Goal: Task Accomplishment & Management: Use online tool/utility

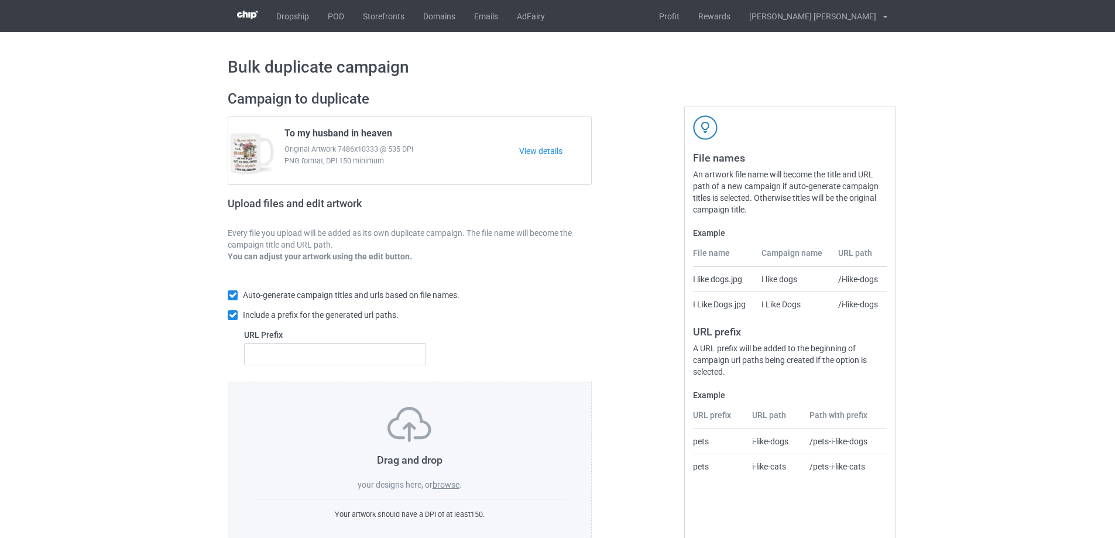
click at [452, 489] on label "browse" at bounding box center [445, 484] width 27 height 9
click at [0, 0] on input "browse" at bounding box center [0, 0] width 0 height 0
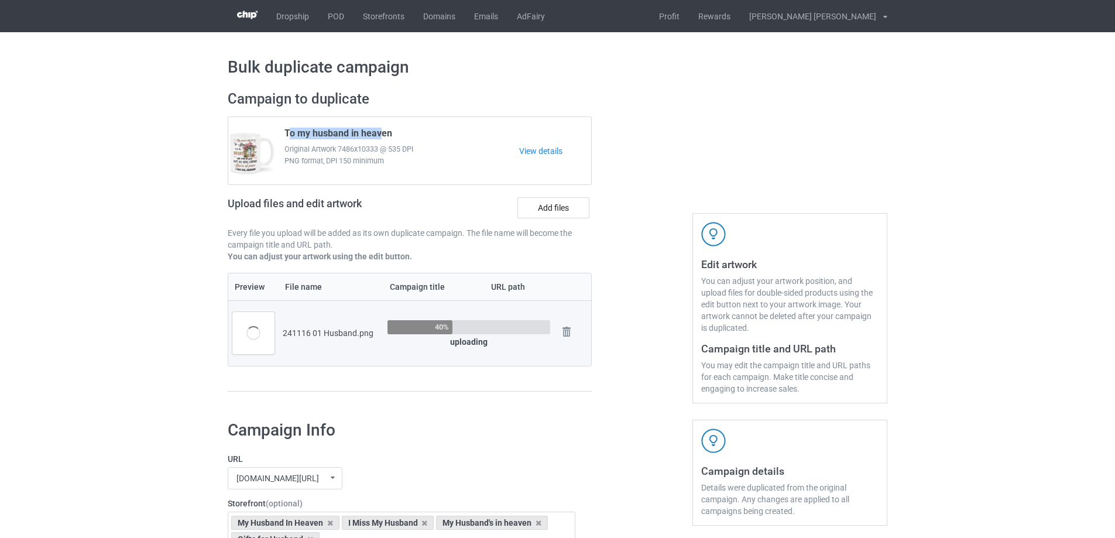
drag, startPoint x: 287, startPoint y: 132, endPoint x: 382, endPoint y: 131, distance: 94.2
click at [382, 131] on span "To my husband in heaven" at bounding box center [338, 136] width 108 height 16
drag, startPoint x: 284, startPoint y: 131, endPoint x: 411, endPoint y: 131, distance: 126.4
click at [411, 131] on div "To my husband in heaven Original Artwork 7486x10333 @ 535 DPI PNG format, DPI 1…" at bounding box center [397, 150] width 243 height 55
copy span "To my husband in heaven"
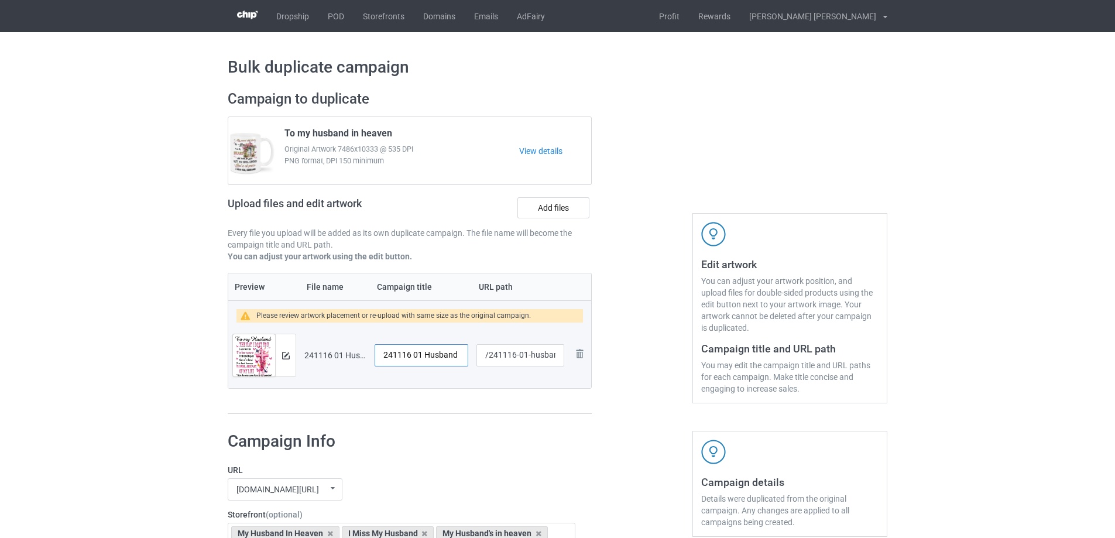
click at [436, 348] on input "241116 01 Husband" at bounding box center [422, 355] width 94 height 22
paste input "To my husband in heaven"
type input "To my husband in heaven"
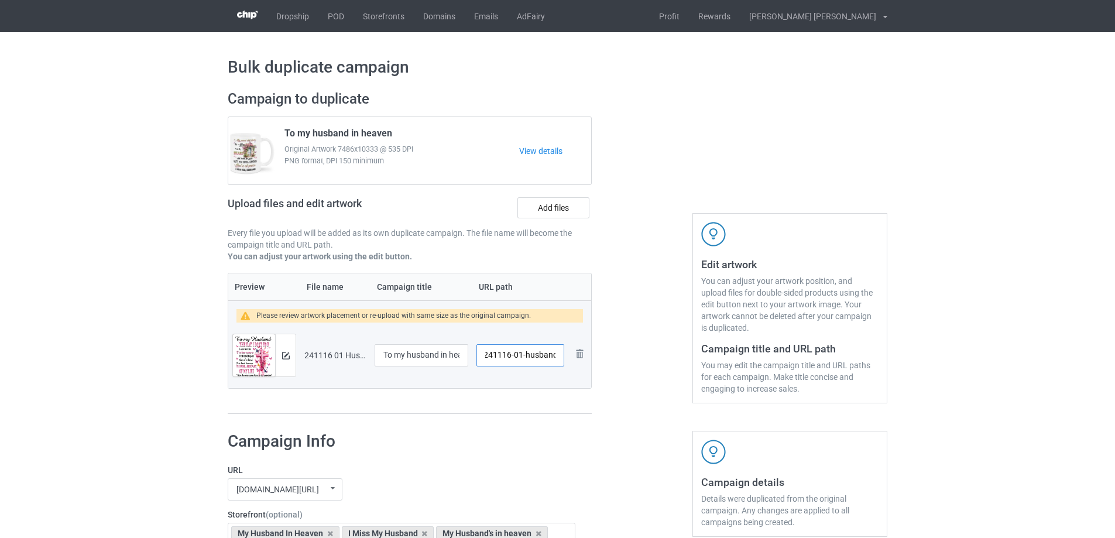
drag, startPoint x: 524, startPoint y: 355, endPoint x: 538, endPoint y: 361, distance: 15.2
click at [538, 361] on input "/241116-01-husband" at bounding box center [520, 355] width 88 height 22
drag, startPoint x: 527, startPoint y: 358, endPoint x: 554, endPoint y: 360, distance: 27.1
click at [554, 360] on input "/241116-02band" at bounding box center [520, 355] width 88 height 22
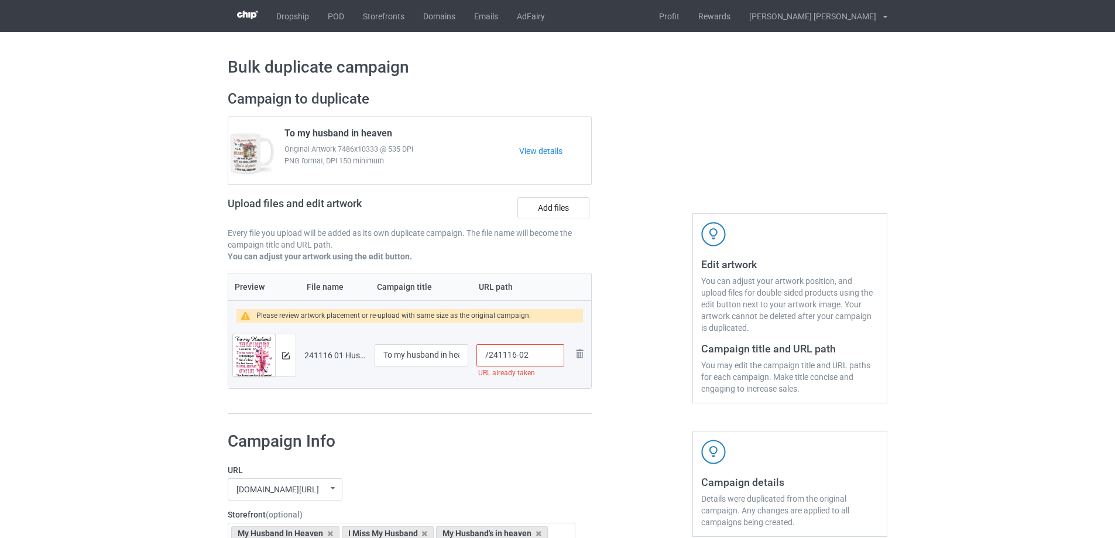
click at [528, 356] on input "/241116-02" at bounding box center [520, 355] width 88 height 22
type input "/241116-03"
click at [287, 355] on img at bounding box center [286, 356] width 8 height 8
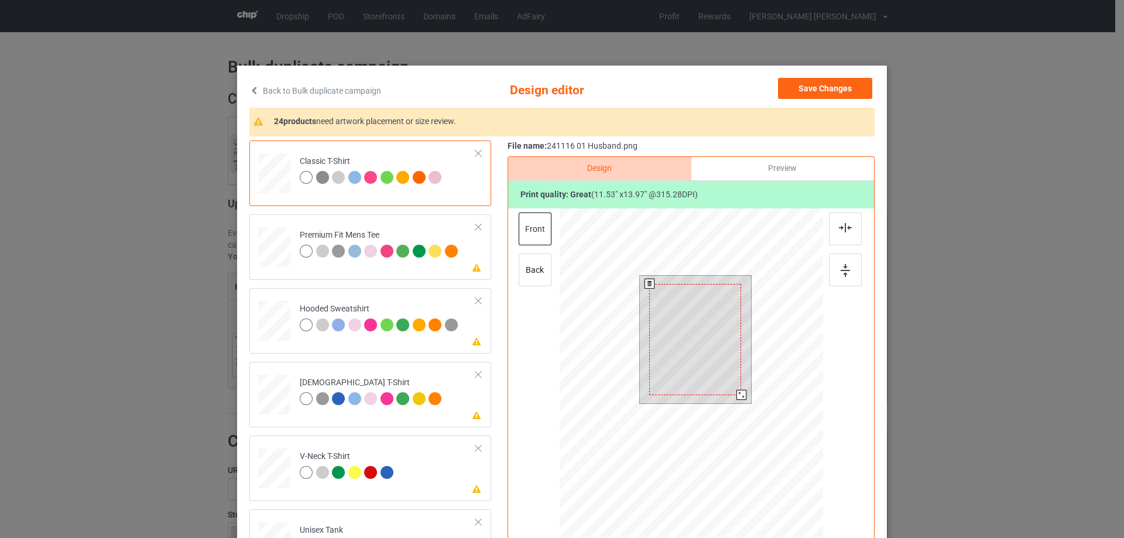
drag, startPoint x: 747, startPoint y: 403, endPoint x: 741, endPoint y: 392, distance: 11.8
click at [741, 392] on div at bounding box center [741, 395] width 10 height 10
drag, startPoint x: 705, startPoint y: 379, endPoint x: 705, endPoint y: 370, distance: 8.2
click at [705, 370] on div at bounding box center [695, 331] width 92 height 111
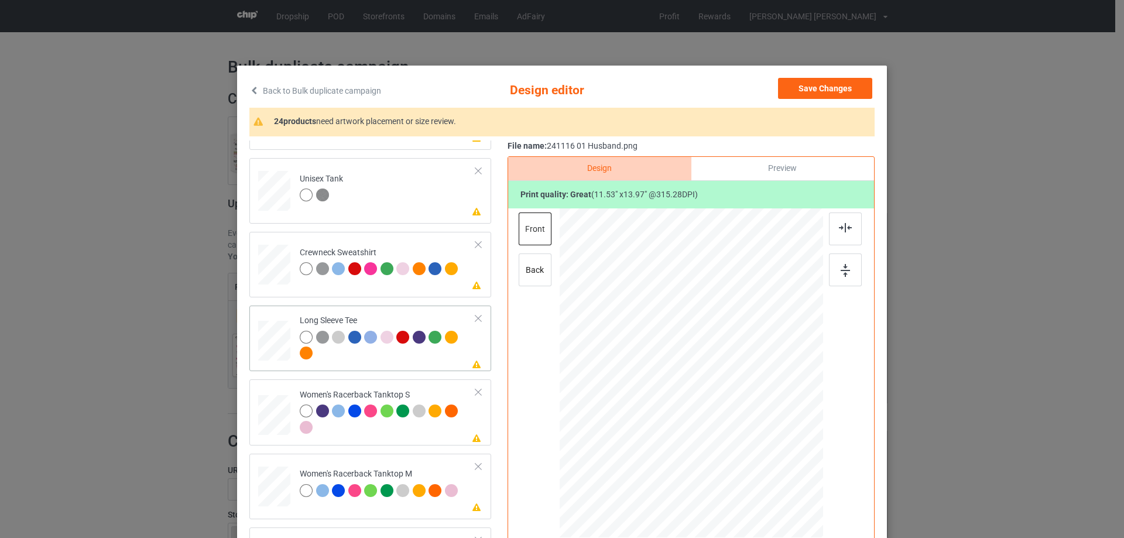
scroll to position [410, 0]
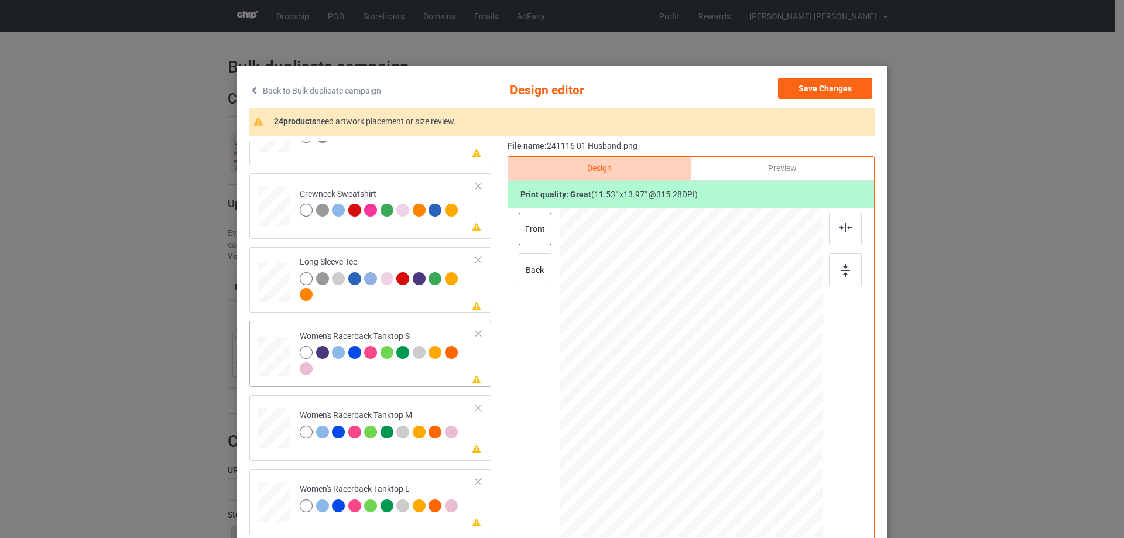
click at [271, 370] on div at bounding box center [275, 356] width 32 height 40
drag, startPoint x: 763, startPoint y: 467, endPoint x: 754, endPoint y: 446, distance: 22.8
click at [754, 446] on div at bounding box center [754, 449] width 10 height 10
drag, startPoint x: 693, startPoint y: 380, endPoint x: 692, endPoint y: 397, distance: 16.4
click at [692, 397] on div at bounding box center [690, 389] width 126 height 153
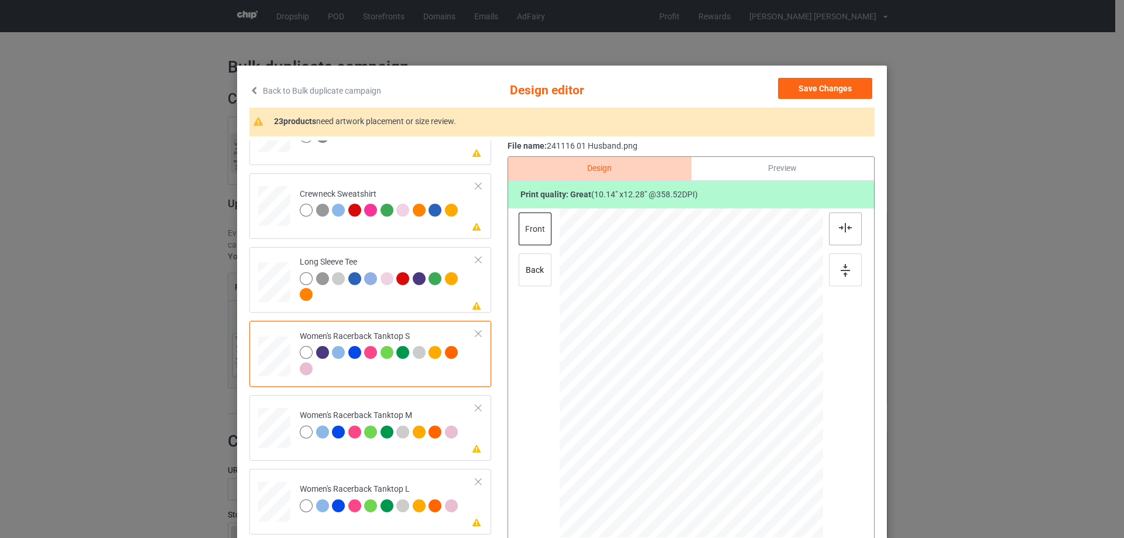
click at [839, 230] on img at bounding box center [845, 227] width 13 height 9
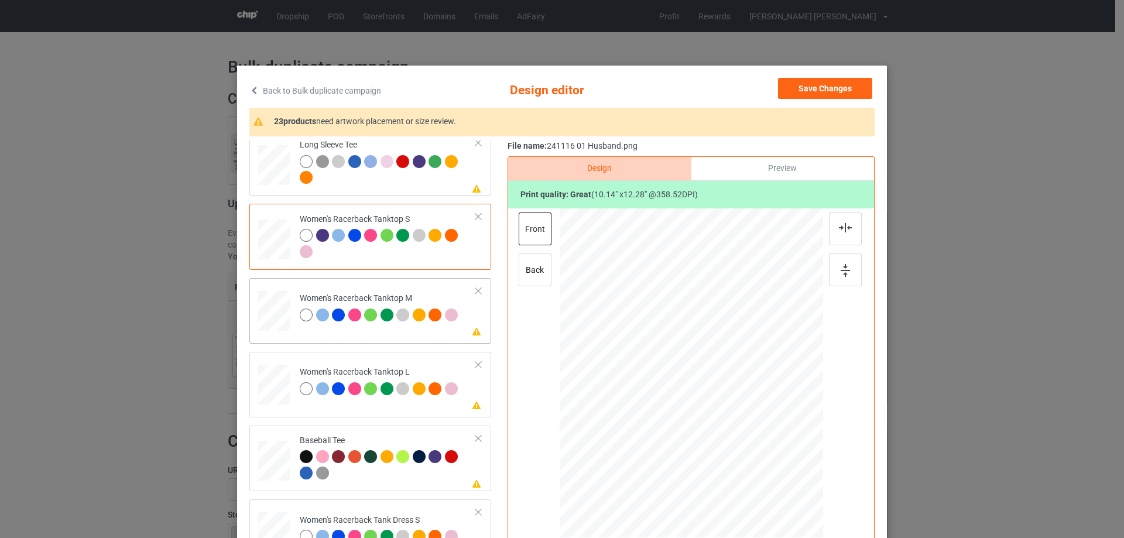
click at [277, 292] on div at bounding box center [274, 311] width 32 height 40
drag, startPoint x: 771, startPoint y: 472, endPoint x: 756, endPoint y: 438, distance: 36.4
click at [756, 438] on div at bounding box center [690, 372] width 263 height 329
drag, startPoint x: 714, startPoint y: 403, endPoint x: 715, endPoint y: 414, distance: 11.1
click at [715, 414] on div at bounding box center [691, 384] width 116 height 140
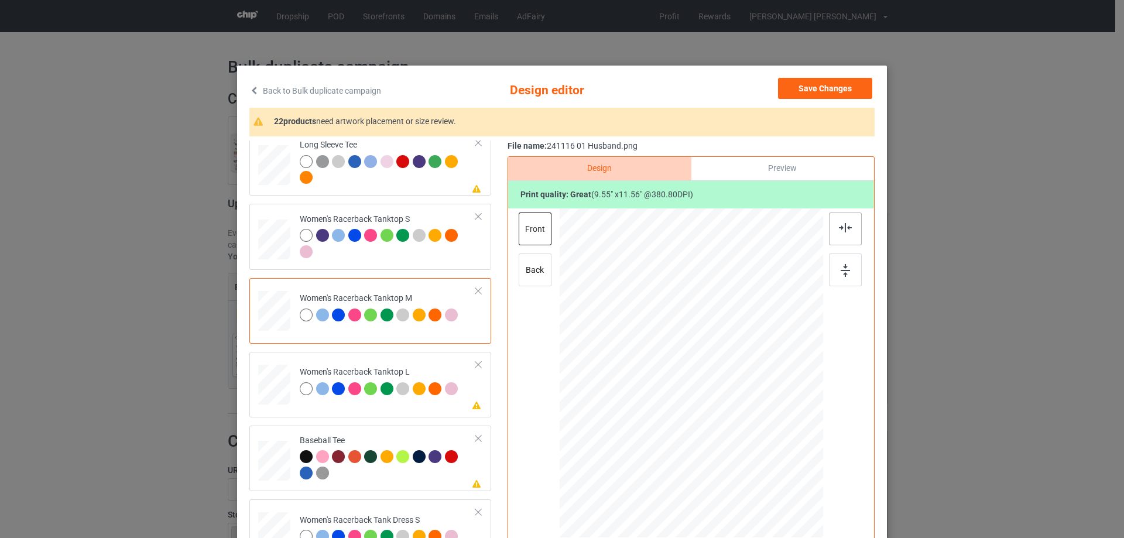
click at [850, 228] on div at bounding box center [845, 228] width 33 height 33
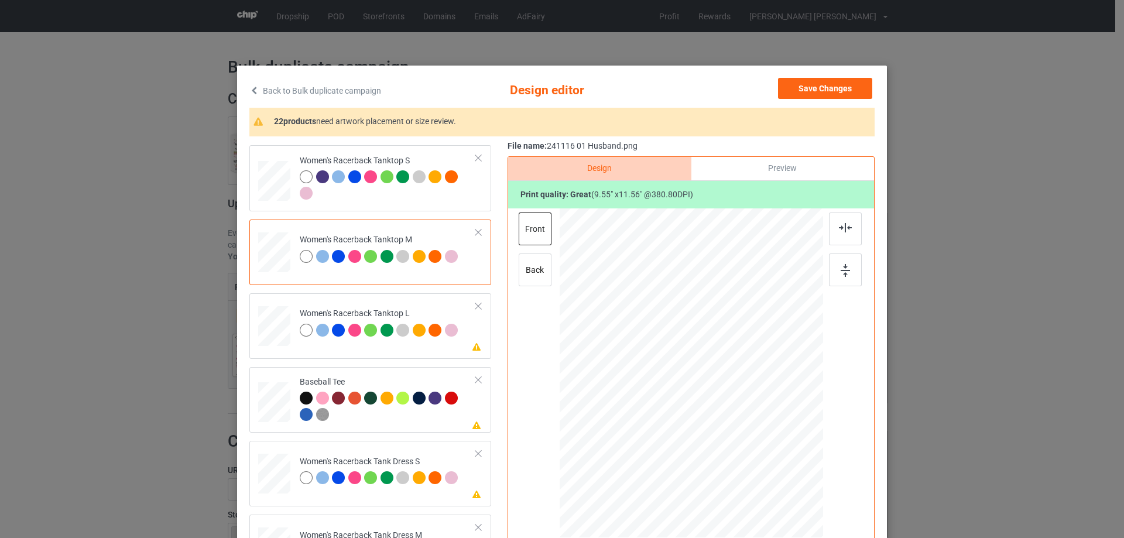
click at [224, 327] on div "Back to Bulk duplicate campaign Design editor Save Changes 22 products need art…" at bounding box center [562, 269] width 1124 height 538
drag, startPoint x: 245, startPoint y: 327, endPoint x: 256, endPoint y: 329, distance: 10.8
click at [249, 327] on div "Please review artwork placement Women's Racerback Tanktop L" at bounding box center [370, 326] width 242 height 66
drag, startPoint x: 764, startPoint y: 469, endPoint x: 741, endPoint y: 430, distance: 45.9
click at [741, 430] on div at bounding box center [741, 434] width 10 height 10
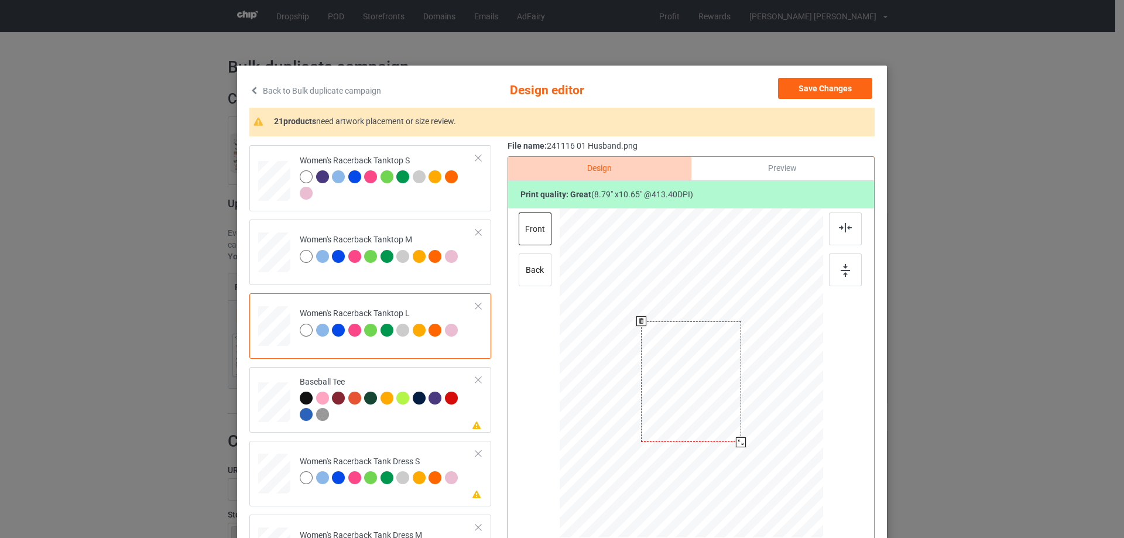
drag, startPoint x: 708, startPoint y: 390, endPoint x: 708, endPoint y: 399, distance: 8.2
click at [708, 399] on div at bounding box center [691, 381] width 100 height 121
drag, startPoint x: 737, startPoint y: 447, endPoint x: 742, endPoint y: 454, distance: 8.4
click at [742, 454] on div at bounding box center [746, 449] width 10 height 10
click at [711, 373] on div at bounding box center [691, 386] width 110 height 133
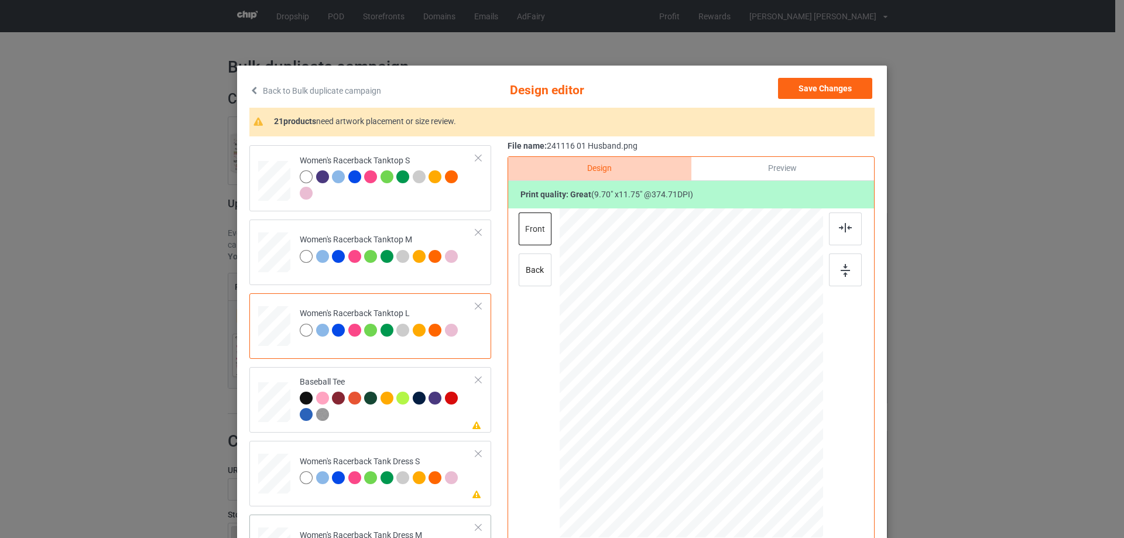
scroll to position [702, 0]
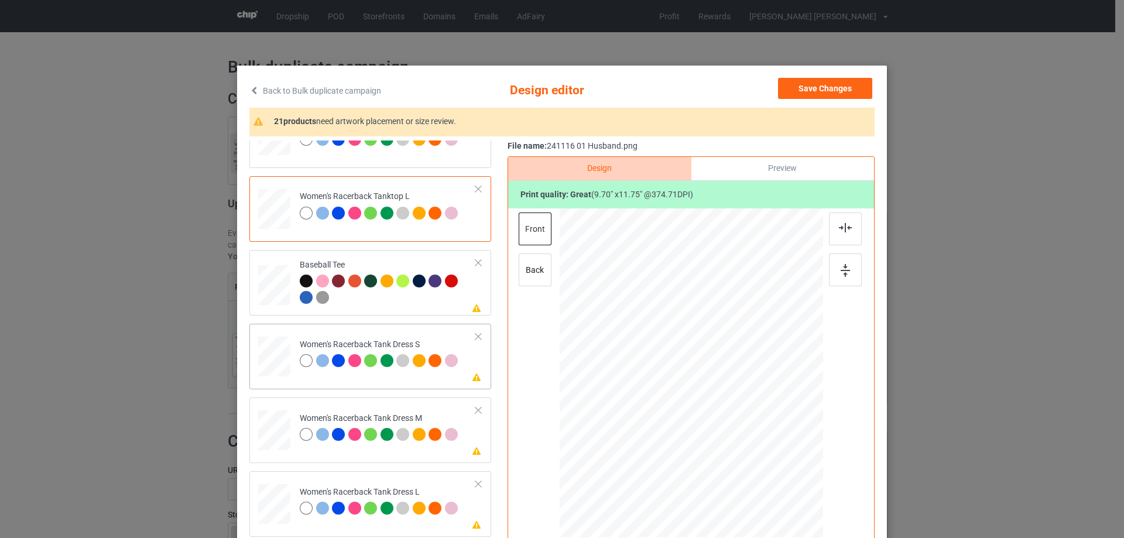
click at [274, 359] on div at bounding box center [274, 356] width 26 height 40
drag, startPoint x: 750, startPoint y: 454, endPoint x: 717, endPoint y: 428, distance: 41.7
click at [746, 442] on div at bounding box center [750, 444] width 10 height 10
drag, startPoint x: 717, startPoint y: 428, endPoint x: 717, endPoint y: 421, distance: 7.0
click at [717, 421] on div at bounding box center [691, 366] width 115 height 140
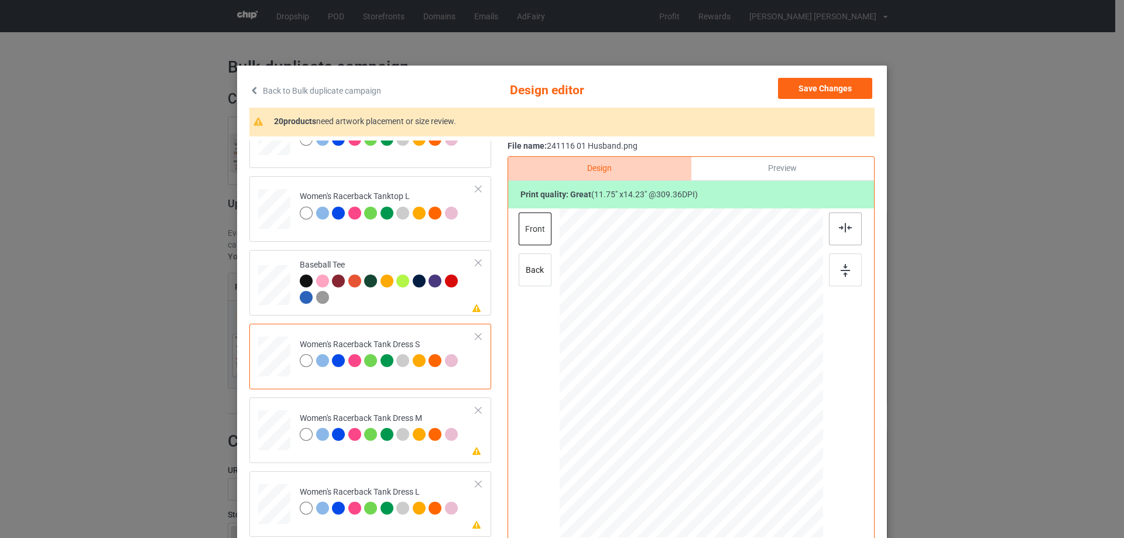
click at [843, 235] on div at bounding box center [845, 228] width 33 height 33
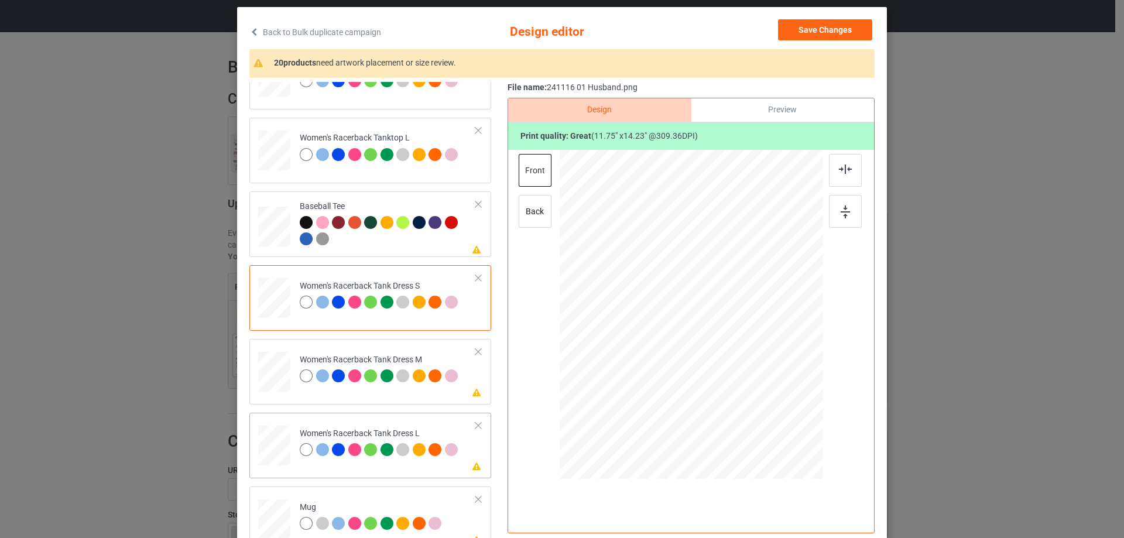
scroll to position [761, 0]
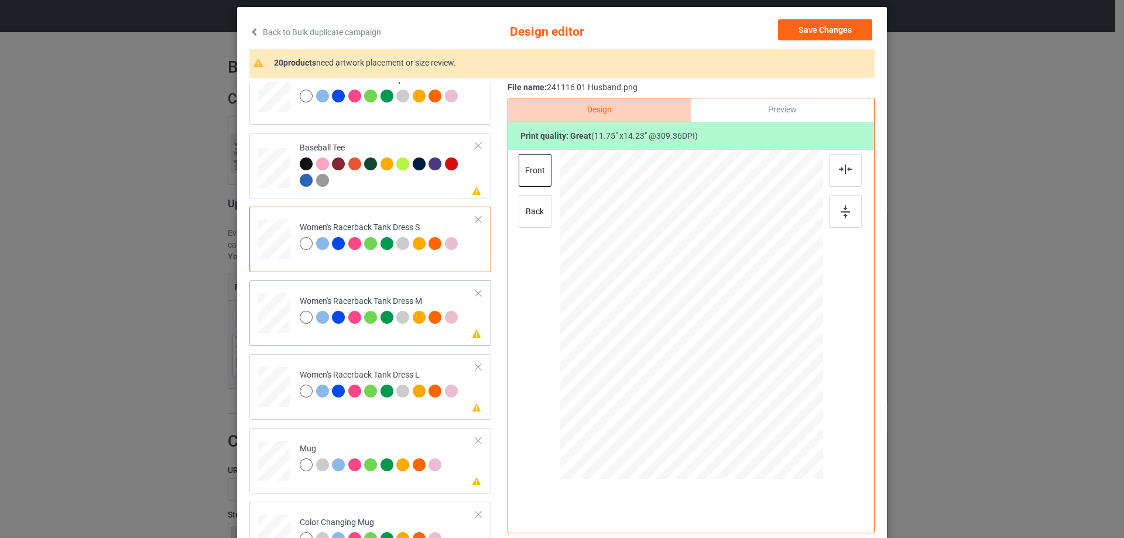
click at [277, 305] on div at bounding box center [273, 313] width 27 height 40
drag, startPoint x: 751, startPoint y: 398, endPoint x: 747, endPoint y: 383, distance: 15.4
click at [747, 383] on div at bounding box center [748, 384] width 10 height 10
drag, startPoint x: 716, startPoint y: 367, endPoint x: 718, endPoint y: 359, distance: 8.4
click at [718, 359] on div at bounding box center [692, 306] width 115 height 140
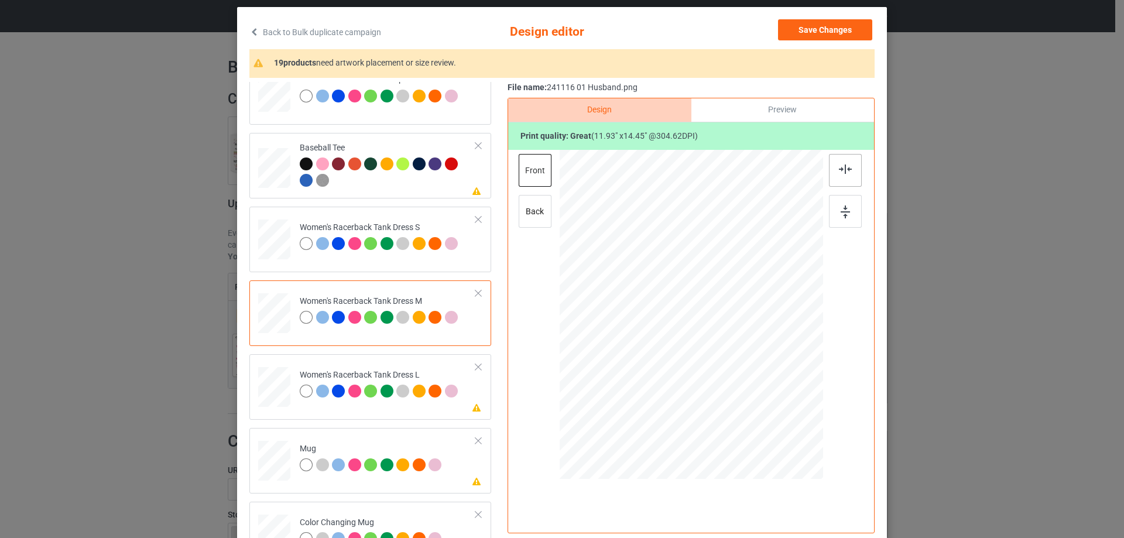
click at [844, 173] on img at bounding box center [845, 168] width 13 height 9
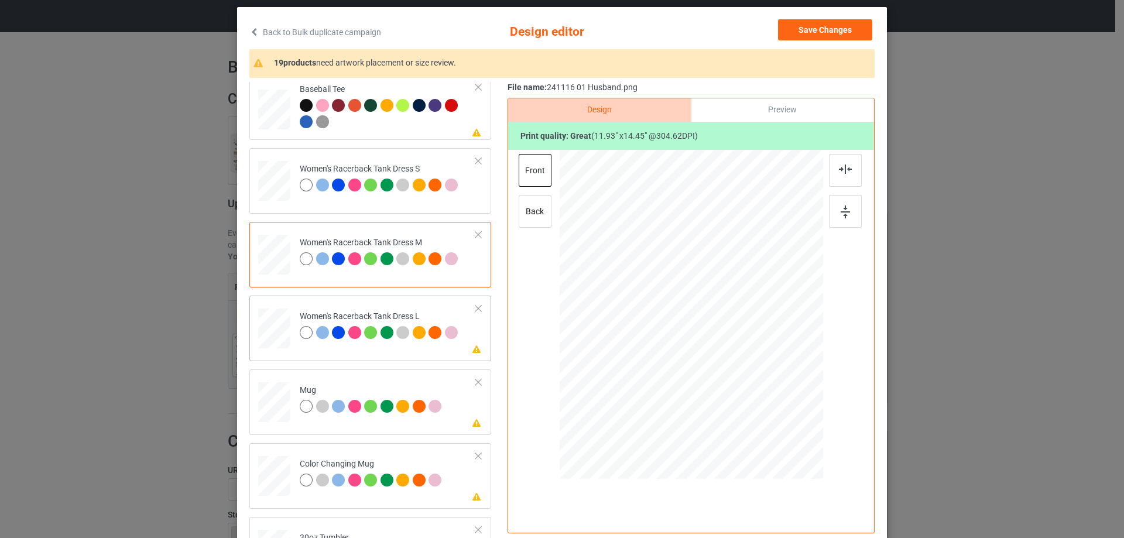
click at [268, 334] on div at bounding box center [274, 328] width 29 height 40
drag, startPoint x: 758, startPoint y: 401, endPoint x: 750, endPoint y: 379, distance: 23.5
click at [750, 379] on div at bounding box center [690, 314] width 233 height 329
drag, startPoint x: 710, startPoint y: 362, endPoint x: 710, endPoint y: 353, distance: 8.2
click at [710, 353] on div at bounding box center [691, 306] width 113 height 137
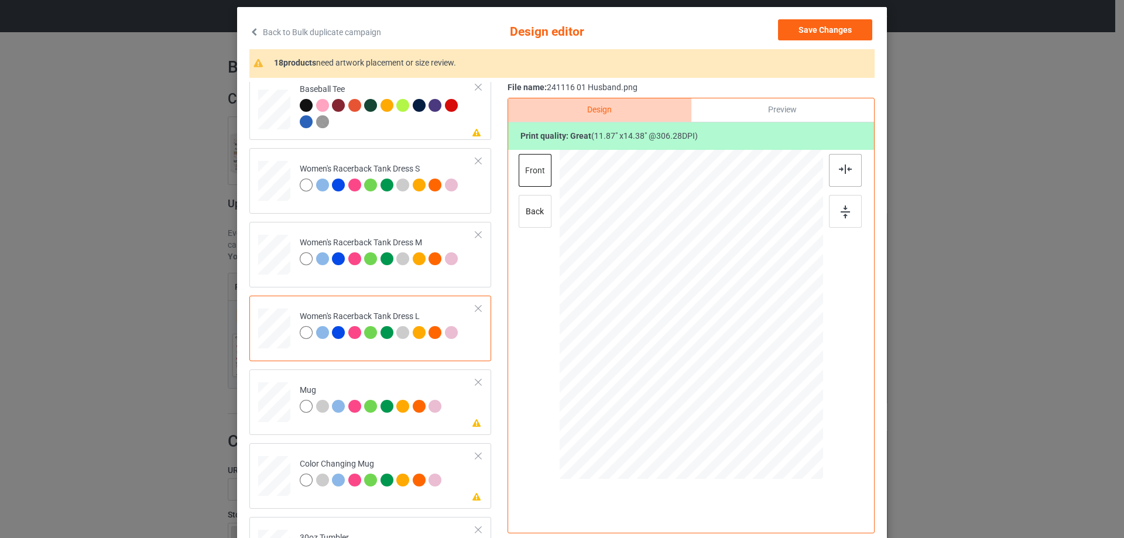
click at [844, 170] on img at bounding box center [845, 168] width 13 height 9
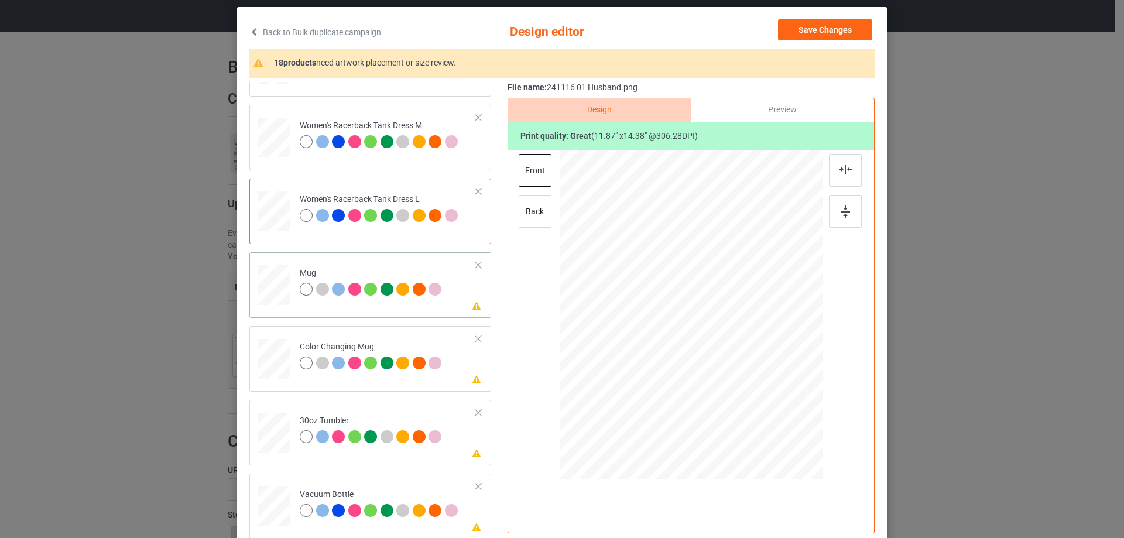
click at [280, 283] on div at bounding box center [274, 285] width 32 height 13
drag, startPoint x: 760, startPoint y: 408, endPoint x: 733, endPoint y: 362, distance: 53.8
click at [733, 362] on div at bounding box center [734, 366] width 10 height 10
drag, startPoint x: 668, startPoint y: 328, endPoint x: 740, endPoint y: 331, distance: 72.6
click at [740, 331] on div at bounding box center [762, 317] width 85 height 104
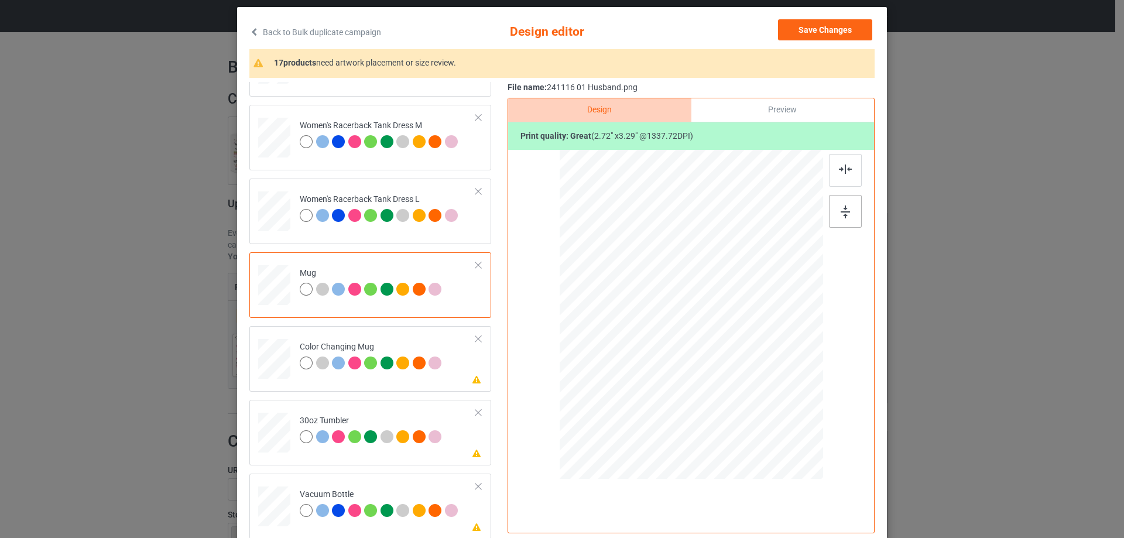
click at [840, 212] on img at bounding box center [844, 211] width 9 height 13
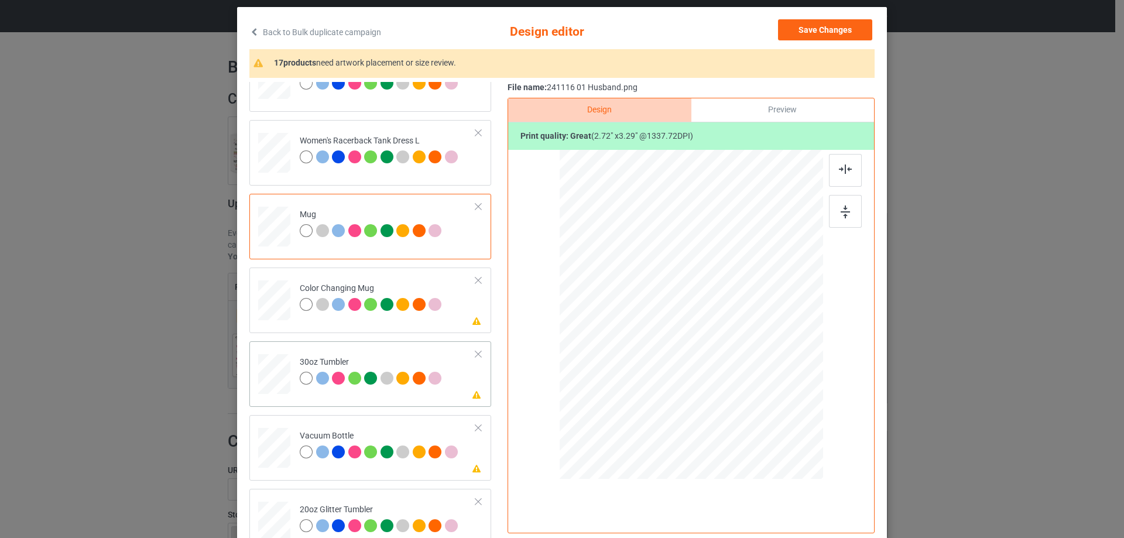
scroll to position [1053, 0]
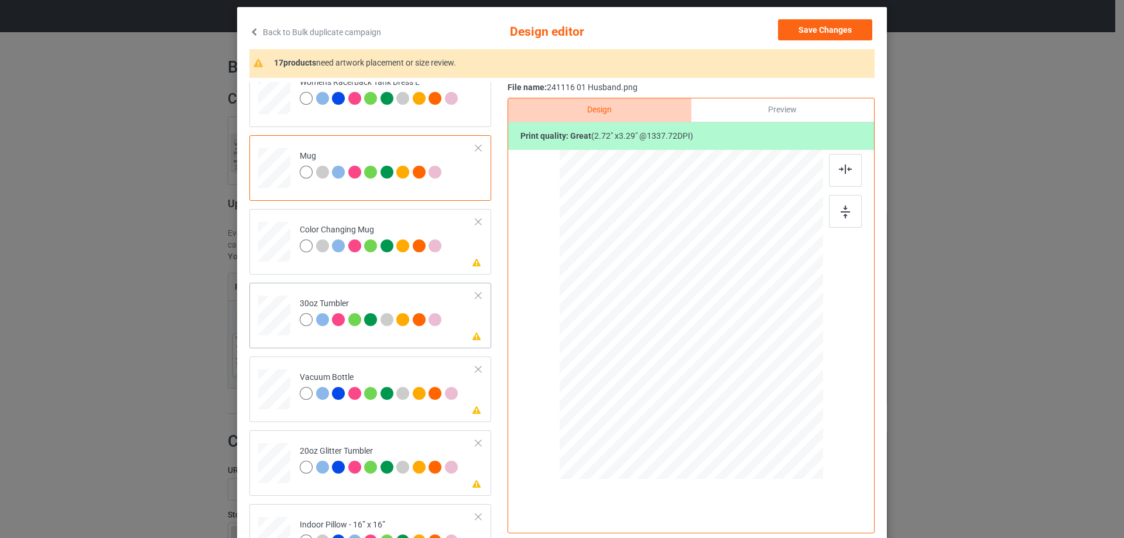
click at [274, 317] on div at bounding box center [274, 316] width 31 height 18
drag, startPoint x: 759, startPoint y: 407, endPoint x: 727, endPoint y: 362, distance: 55.9
click at [727, 362] on div at bounding box center [731, 363] width 10 height 10
drag, startPoint x: 675, startPoint y: 349, endPoint x: 655, endPoint y: 346, distance: 20.8
click at [655, 346] on div at bounding box center [632, 312] width 80 height 97
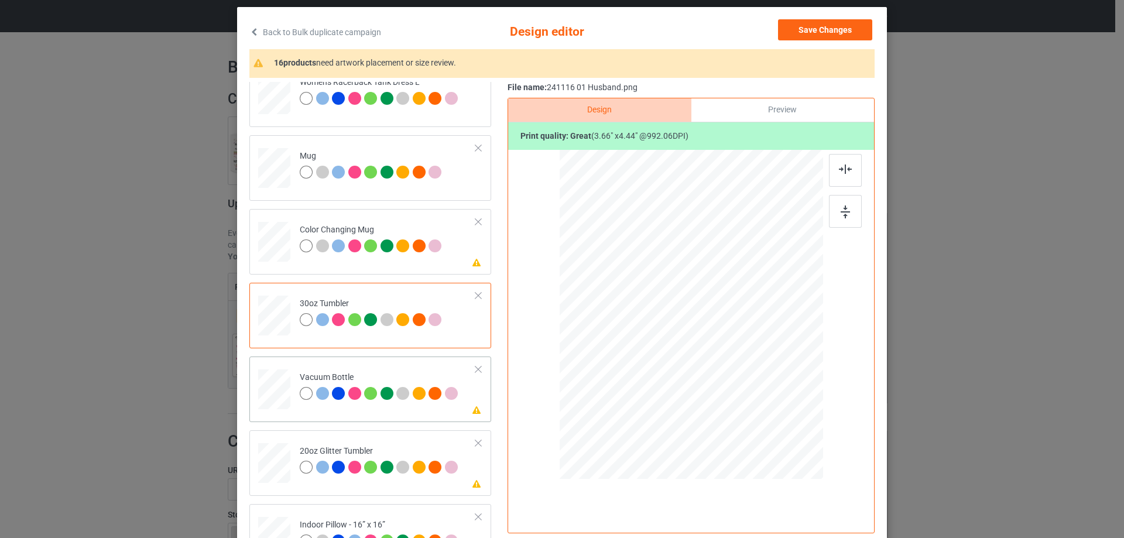
scroll to position [1112, 0]
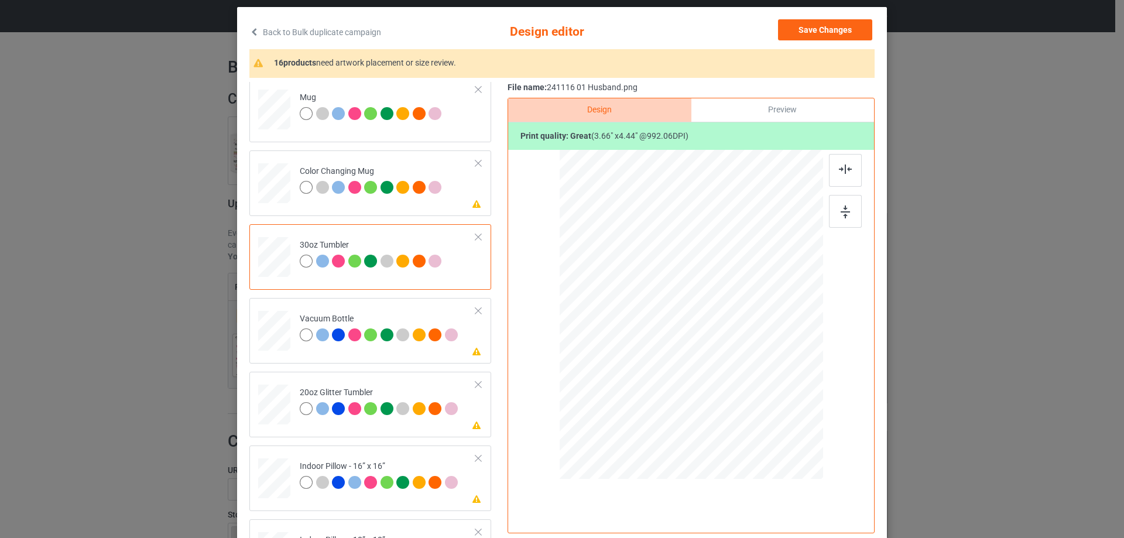
click at [238, 328] on div "Back to Bulk duplicate campaign Design editor Save Changes 16 products need art…" at bounding box center [562, 279] width 650 height 544
click at [275, 333] on div at bounding box center [274, 330] width 31 height 16
drag, startPoint x: 761, startPoint y: 406, endPoint x: 733, endPoint y: 355, distance: 57.4
click at [733, 355] on div at bounding box center [691, 314] width 252 height 135
drag, startPoint x: 716, startPoint y: 348, endPoint x: 656, endPoint y: 346, distance: 59.7
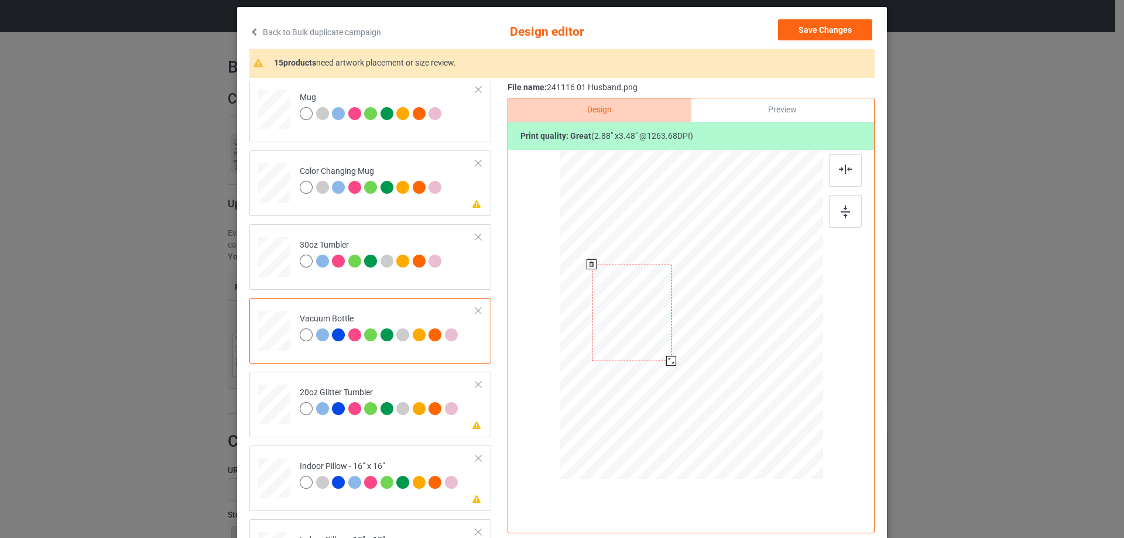
click at [656, 346] on div at bounding box center [632, 313] width 80 height 97
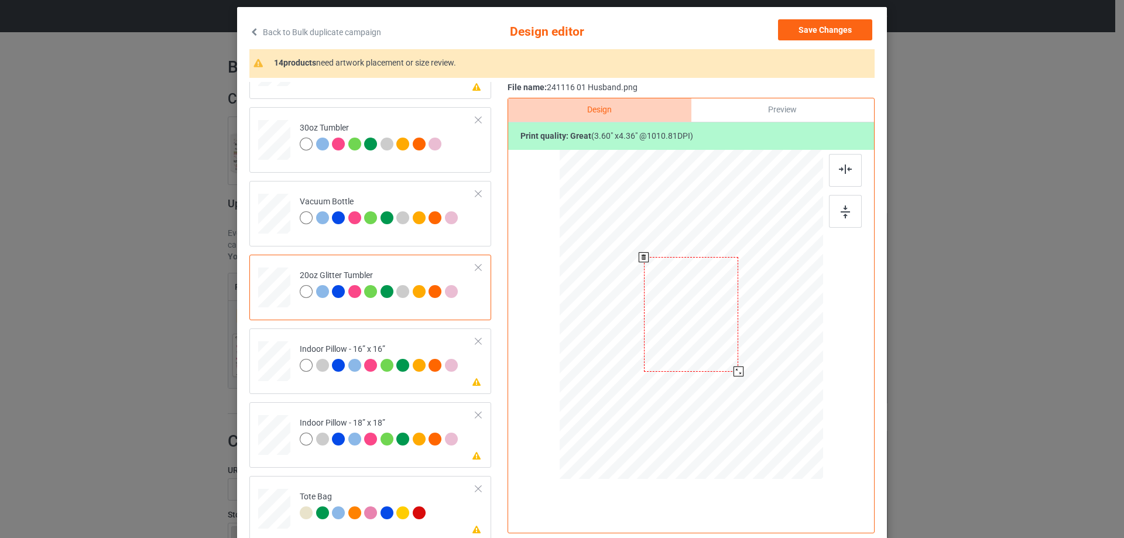
drag, startPoint x: 764, startPoint y: 407, endPoint x: 727, endPoint y: 379, distance: 46.0
click at [727, 379] on div at bounding box center [690, 314] width 249 height 212
drag, startPoint x: 657, startPoint y: 343, endPoint x: 652, endPoint y: 330, distance: 13.7
click at [652, 330] on div at bounding box center [633, 294] width 94 height 115
click at [300, 354] on div "Indoor Pillow - 16” x 16”" at bounding box center [380, 358] width 161 height 28
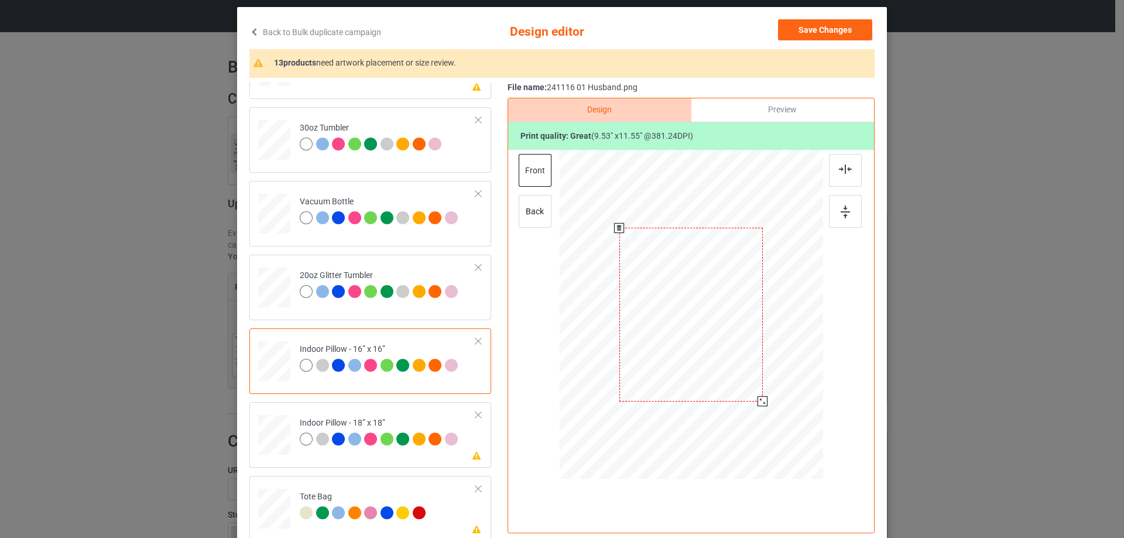
drag, startPoint x: 767, startPoint y: 413, endPoint x: 763, endPoint y: 401, distance: 12.4
click at [763, 401] on div at bounding box center [762, 401] width 10 height 10
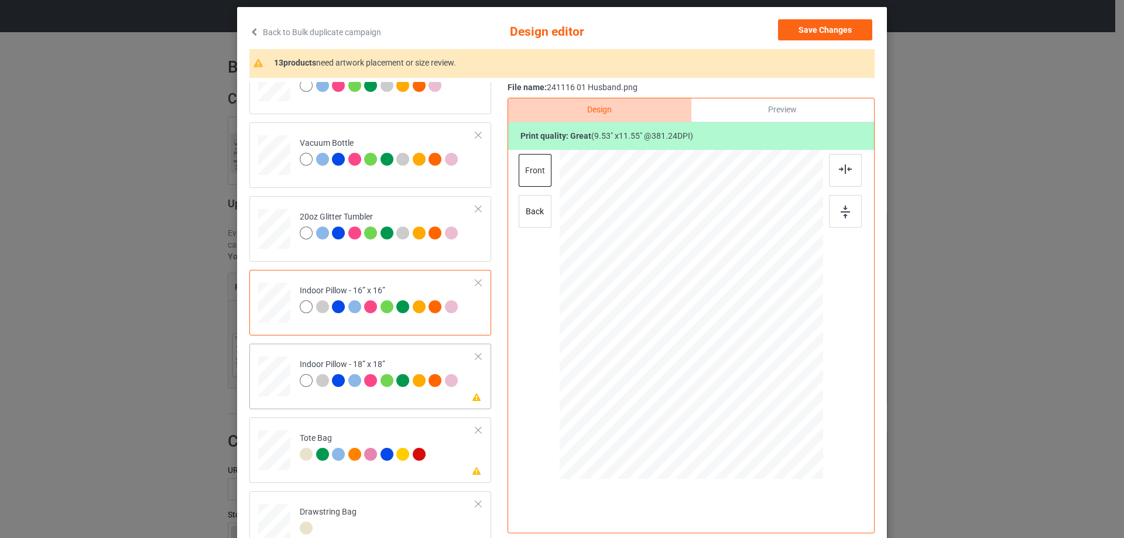
click at [285, 372] on div at bounding box center [274, 376] width 32 height 32
drag, startPoint x: 765, startPoint y: 412, endPoint x: 747, endPoint y: 397, distance: 23.7
click at [761, 403] on div at bounding box center [765, 404] width 10 height 10
click at [742, 393] on div at bounding box center [690, 313] width 145 height 176
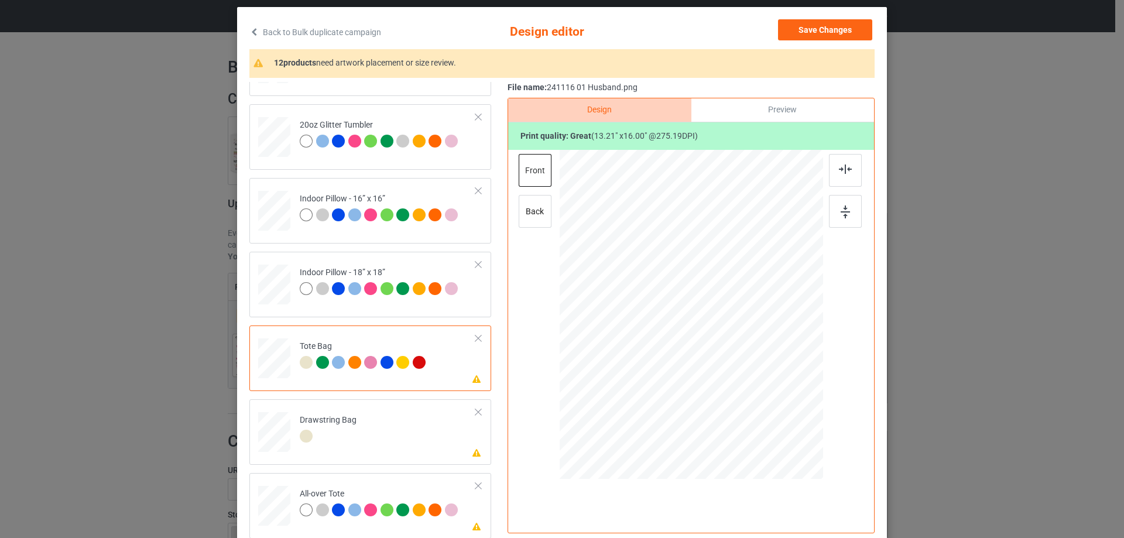
scroll to position [138, 0]
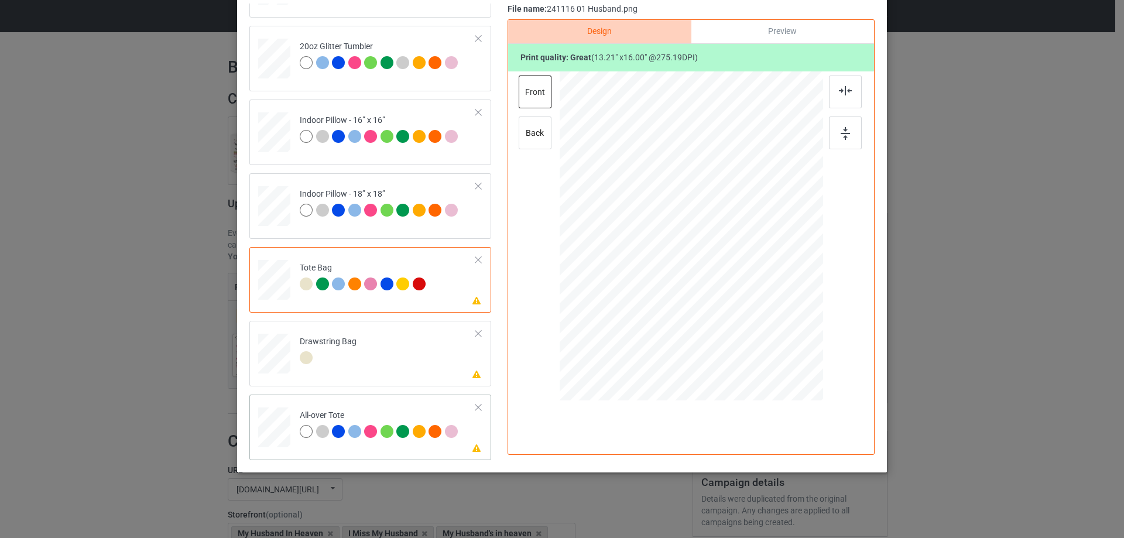
click at [273, 438] on div at bounding box center [274, 427] width 32 height 32
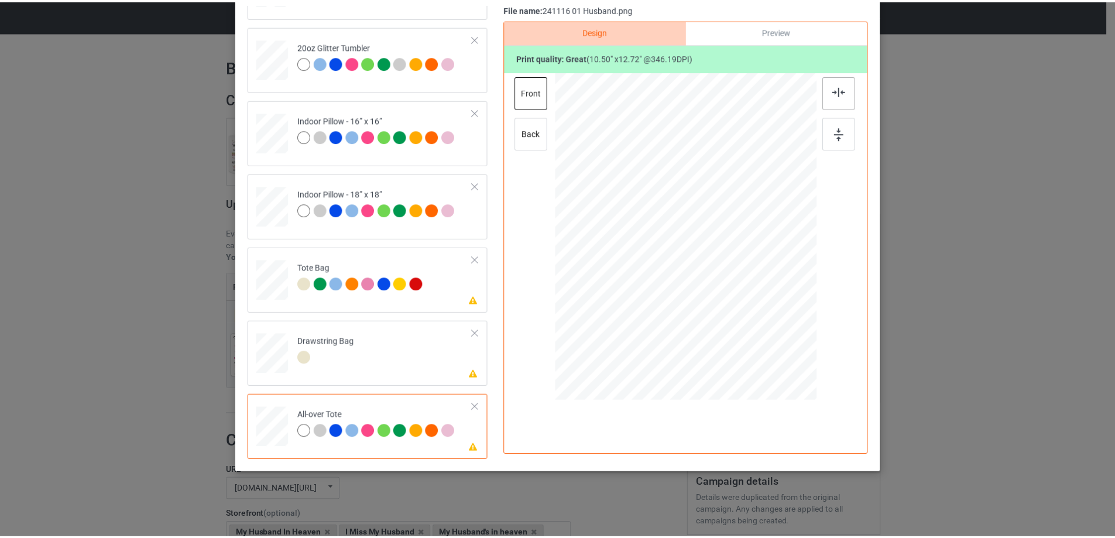
scroll to position [0, 0]
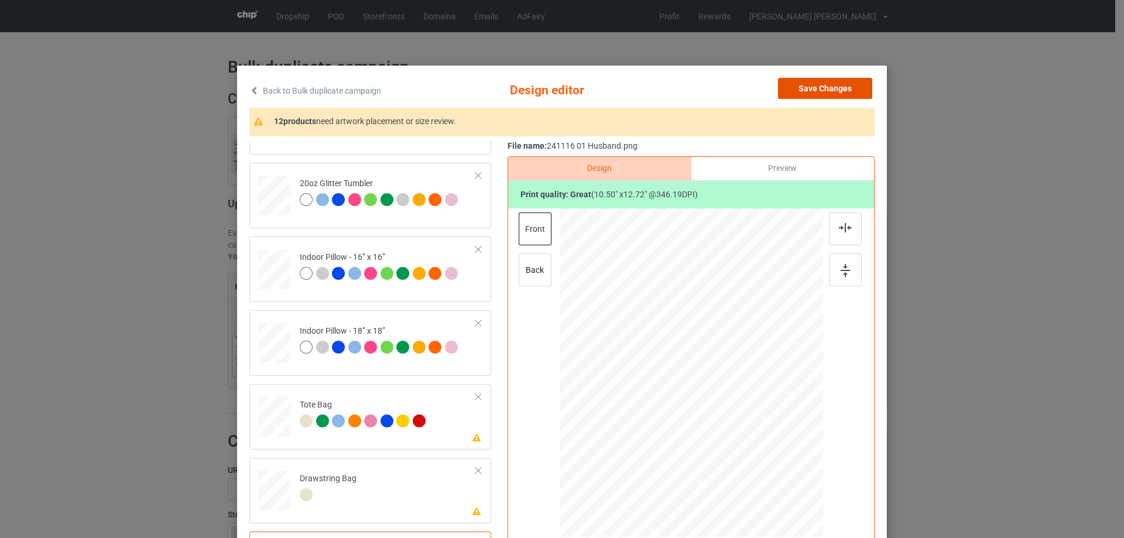
click at [826, 83] on button "Save Changes" at bounding box center [825, 88] width 94 height 21
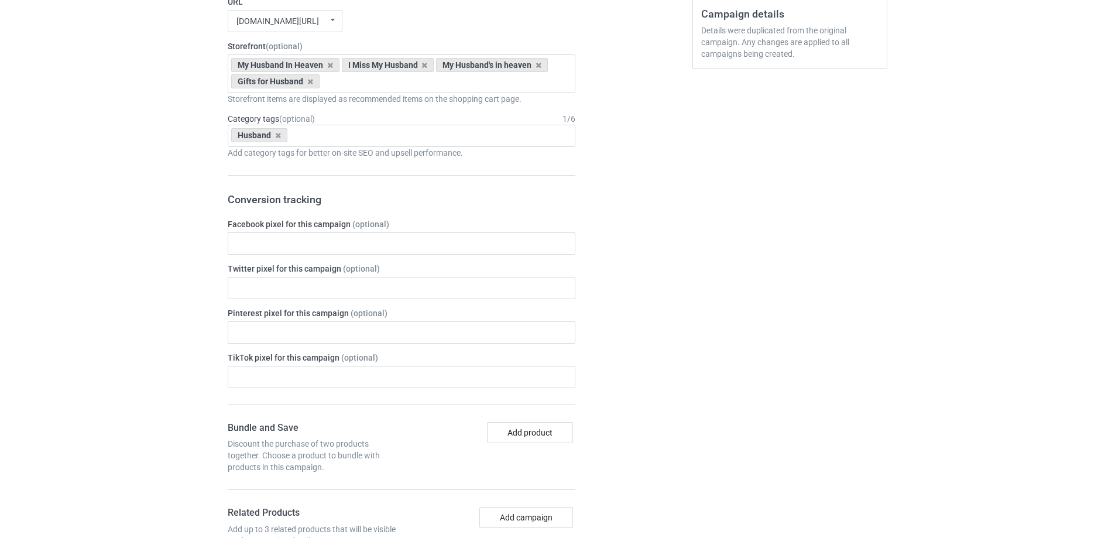
scroll to position [991, 0]
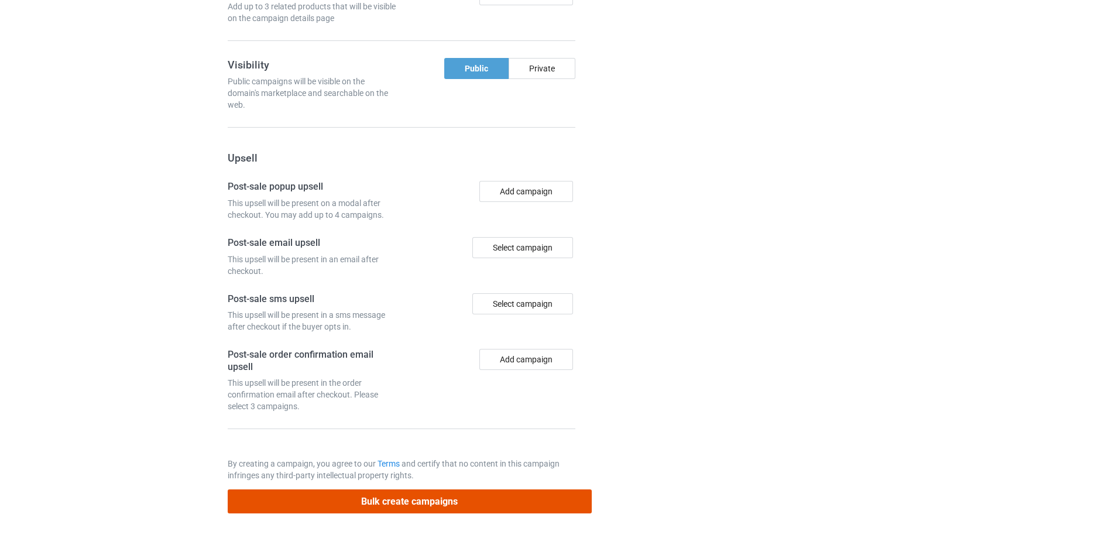
click at [454, 503] on button "Bulk create campaigns" at bounding box center [410, 501] width 364 height 24
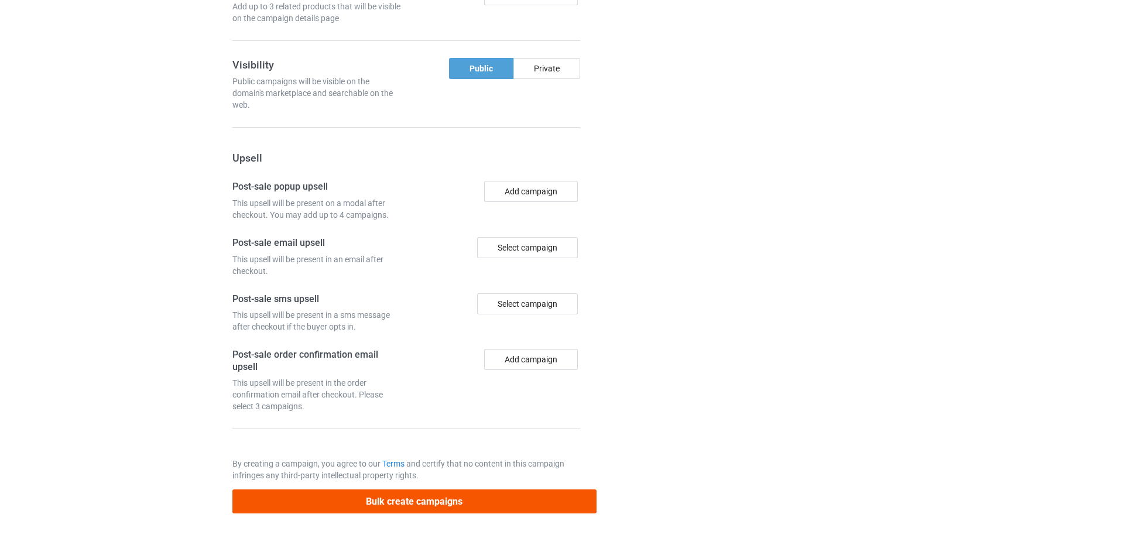
scroll to position [0, 0]
